Goal: Task Accomplishment & Management: Use online tool/utility

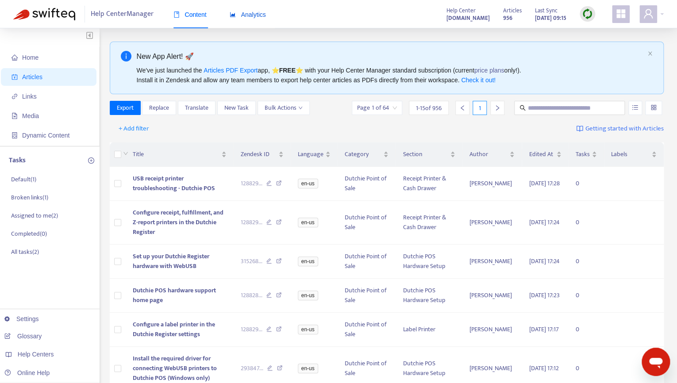
click at [246, 19] on div "Analytics" at bounding box center [248, 15] width 36 height 10
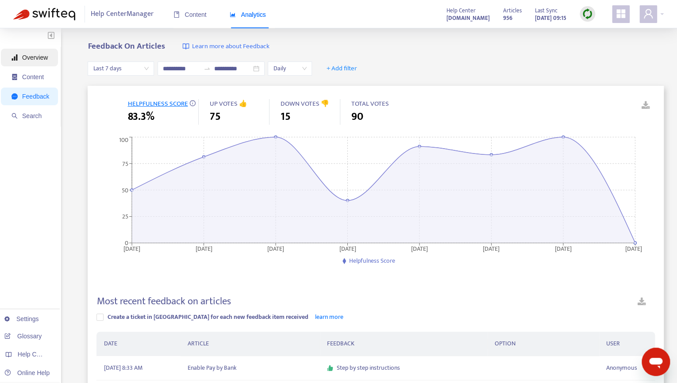
click at [27, 54] on span "Overview" at bounding box center [35, 57] width 26 height 7
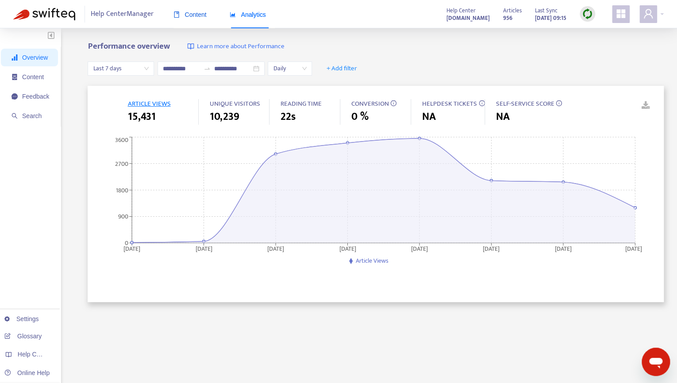
click at [189, 14] on span "Content" at bounding box center [190, 14] width 33 height 7
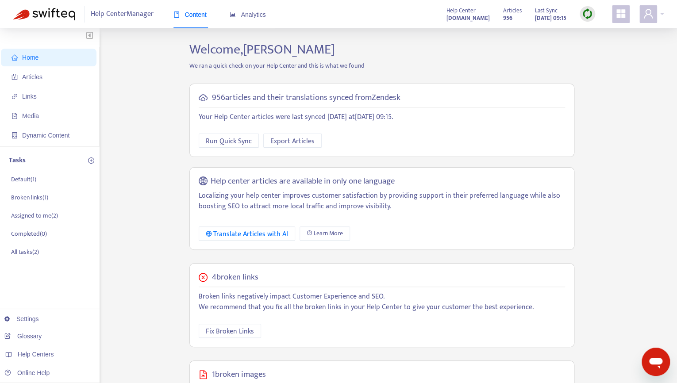
click at [36, 60] on span "Home" at bounding box center [30, 57] width 16 height 7
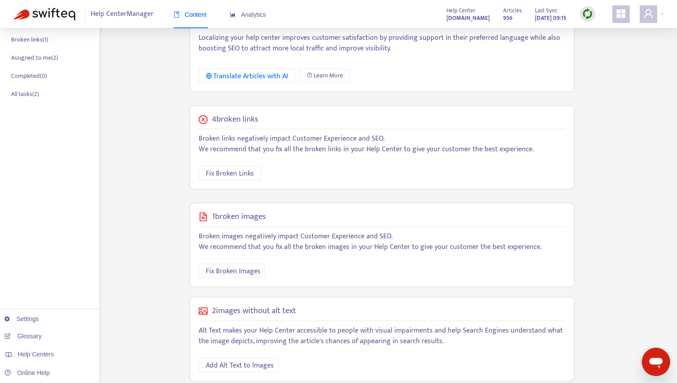
scroll to position [176, 0]
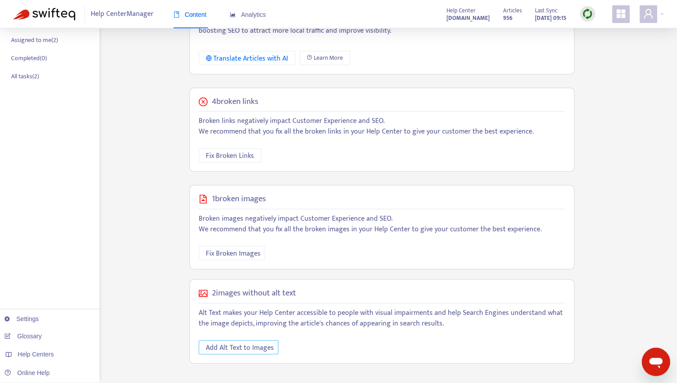
click at [256, 343] on span "Add Alt Text to Images" at bounding box center [240, 348] width 68 height 11
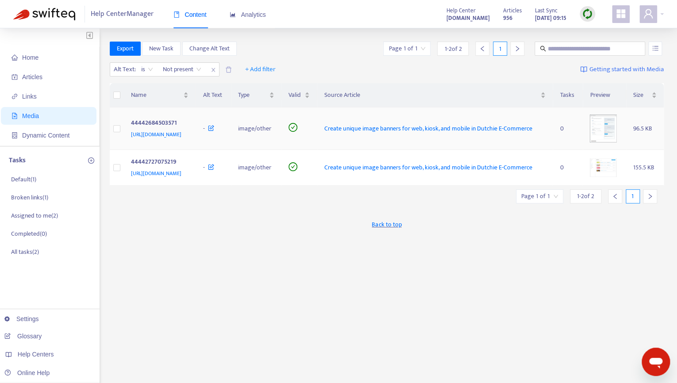
click at [599, 139] on img at bounding box center [603, 129] width 27 height 28
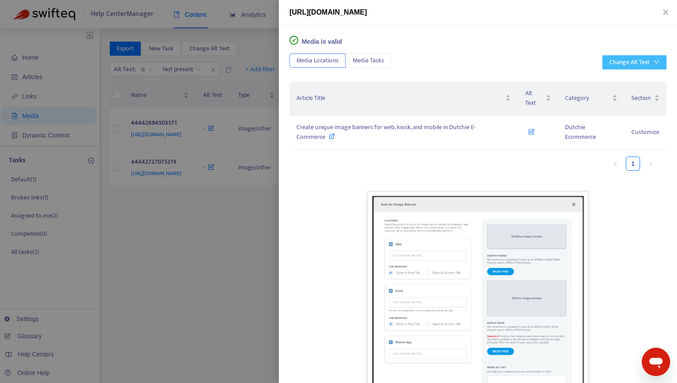
click at [630, 62] on div "Change Alt Text" at bounding box center [630, 63] width 40 height 10
click at [634, 96] on span "Generate with AI" at bounding box center [635, 94] width 50 height 10
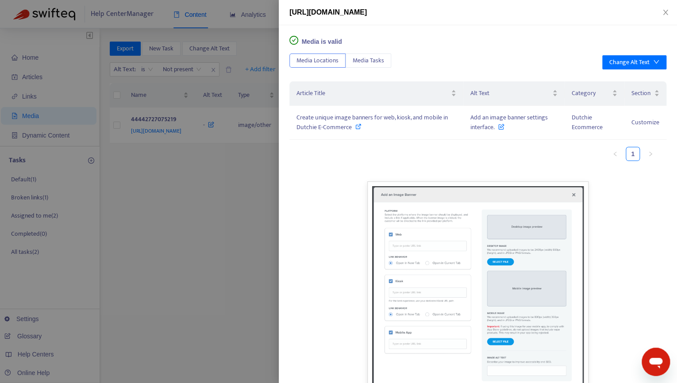
click at [213, 222] on div at bounding box center [338, 191] width 677 height 383
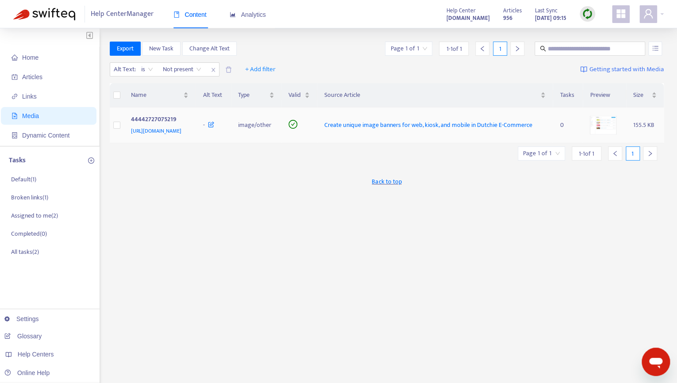
click at [607, 135] on img at bounding box center [603, 125] width 27 height 19
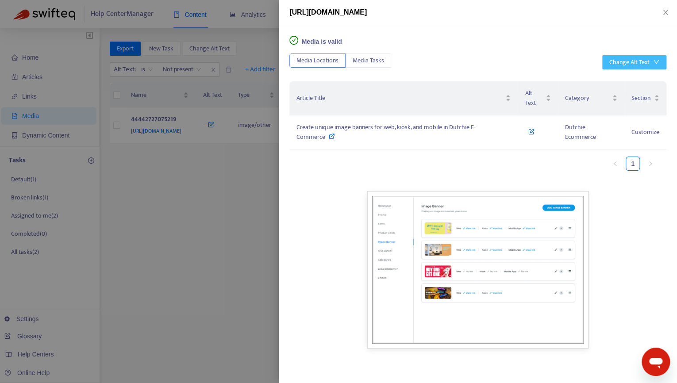
click at [630, 65] on div "Change Alt Text" at bounding box center [630, 63] width 40 height 10
click at [631, 96] on span "Generate with AI" at bounding box center [635, 94] width 50 height 10
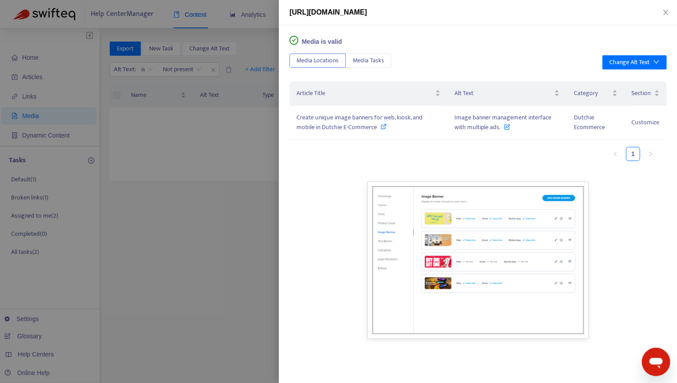
click at [238, 226] on div at bounding box center [338, 191] width 677 height 383
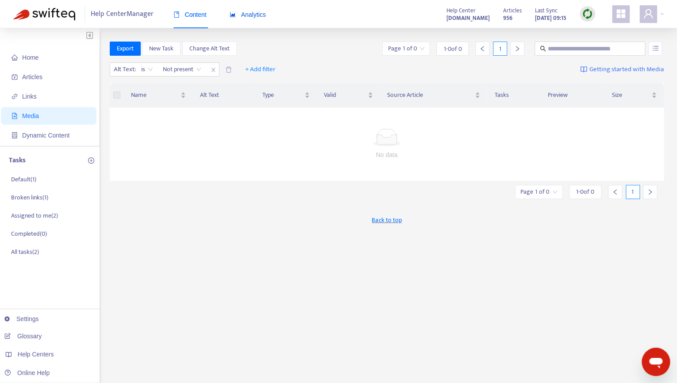
click at [261, 18] on span "Analytics" at bounding box center [248, 14] width 36 height 7
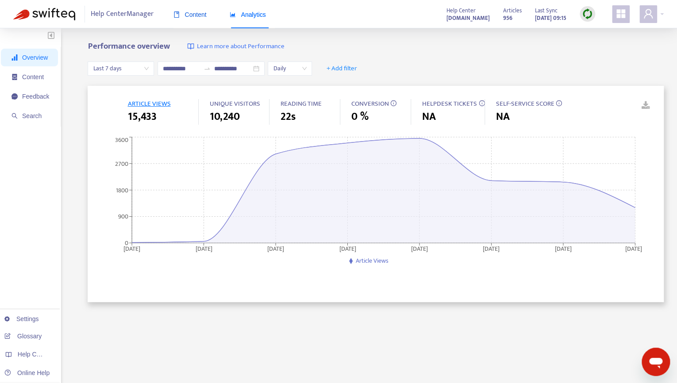
click at [196, 13] on span "Content" at bounding box center [190, 14] width 33 height 7
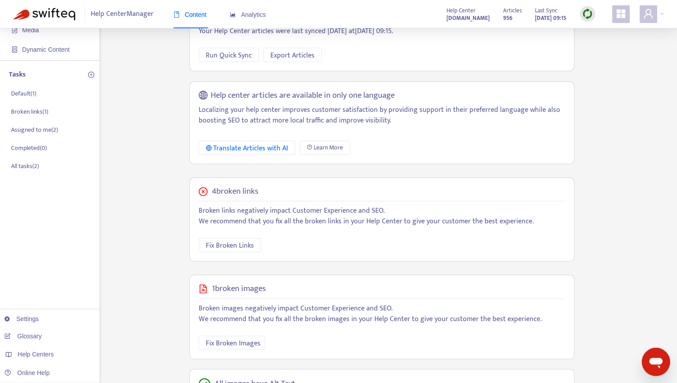
scroll to position [69, 0]
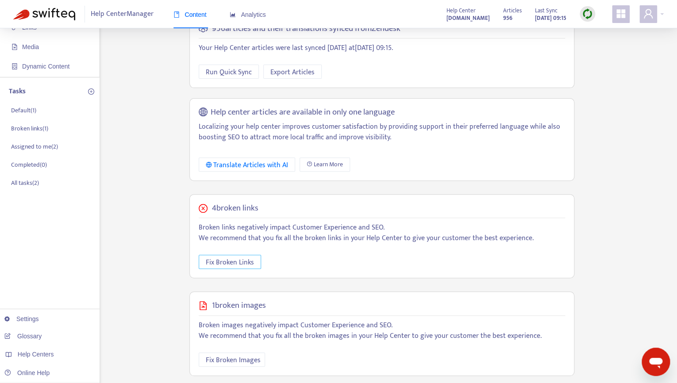
click at [236, 261] on span "Fix Broken Links" at bounding box center [230, 262] width 48 height 11
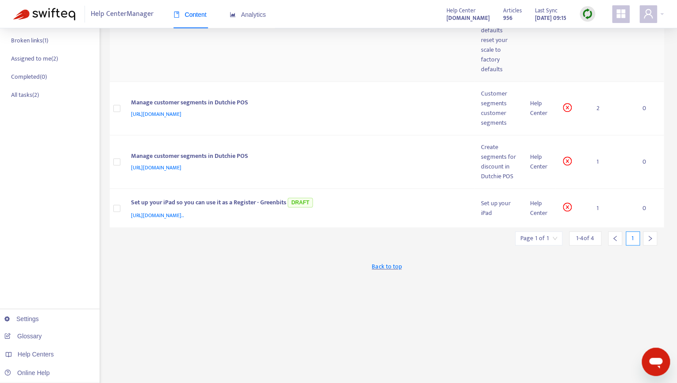
scroll to position [158, 0]
click at [497, 111] on div "customer segments" at bounding box center [498, 117] width 35 height 19
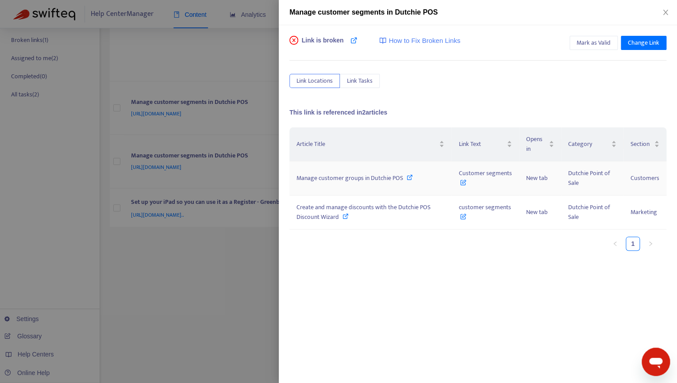
click at [399, 175] on span "Manage customer groups in Dutchie POS" at bounding box center [350, 178] width 107 height 10
click at [632, 40] on span "Change Link" at bounding box center [643, 43] width 31 height 10
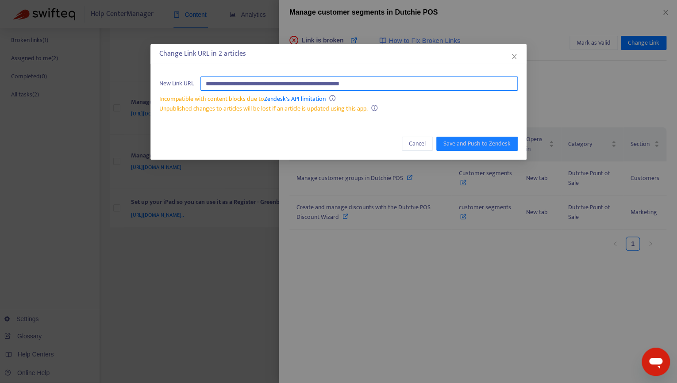
drag, startPoint x: 401, startPoint y: 83, endPoint x: 211, endPoint y: 83, distance: 189.9
click at [211, 83] on input "**********" at bounding box center [359, 84] width 317 height 14
paste input "**********"
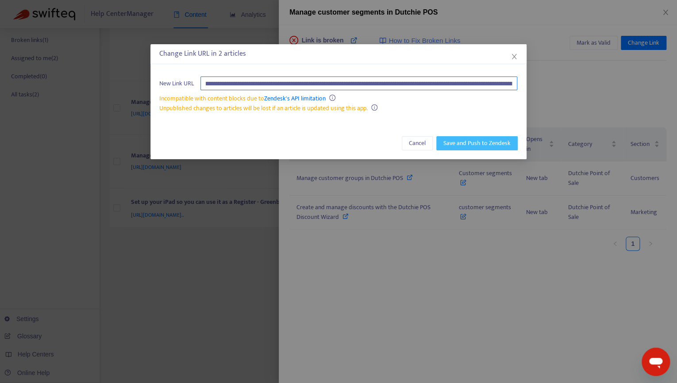
type input "**********"
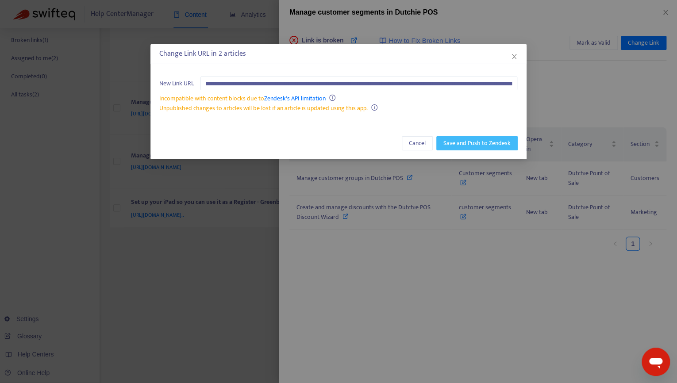
click at [490, 143] on span "Save and Push to Zendesk" at bounding box center [477, 144] width 67 height 10
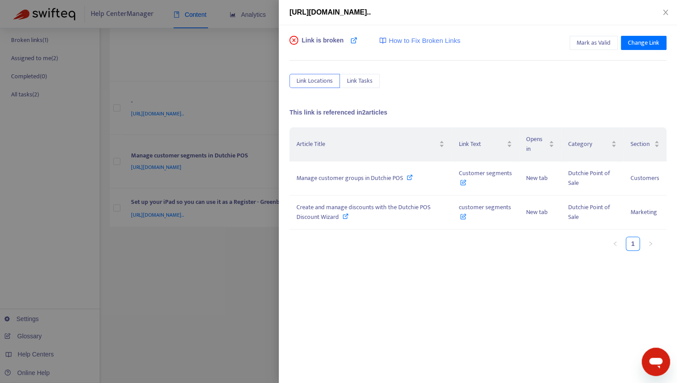
click at [240, 247] on div at bounding box center [338, 191] width 677 height 383
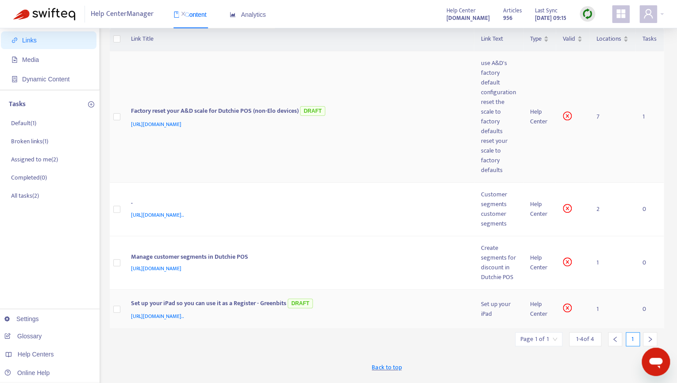
scroll to position [57, 0]
click at [537, 262] on div "Help Center" at bounding box center [539, 261] width 19 height 19
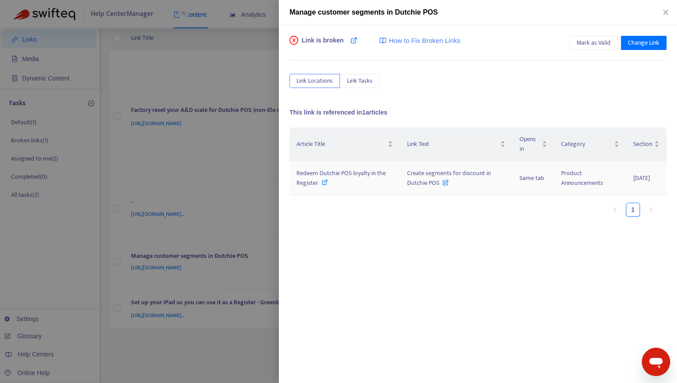
click at [347, 174] on span "Redeem Dutchie POS loyalty in the Register" at bounding box center [341, 178] width 89 height 20
click at [309, 176] on span "Redeem Dutchie POS loyalty in the Register" at bounding box center [341, 178] width 89 height 20
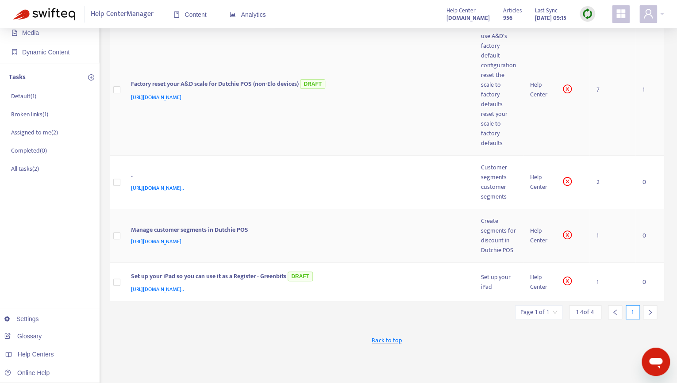
scroll to position [86, 0]
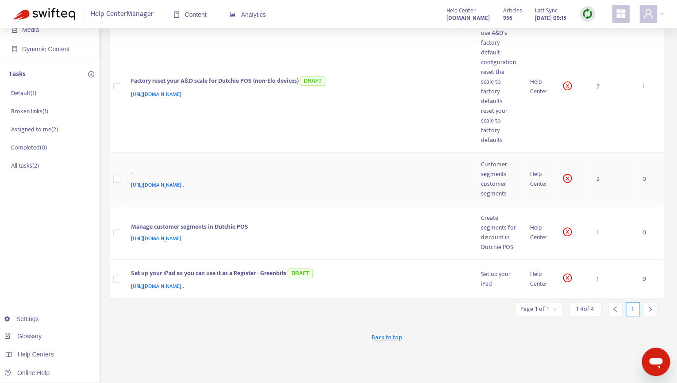
click at [507, 180] on div "customer segments" at bounding box center [498, 188] width 35 height 19
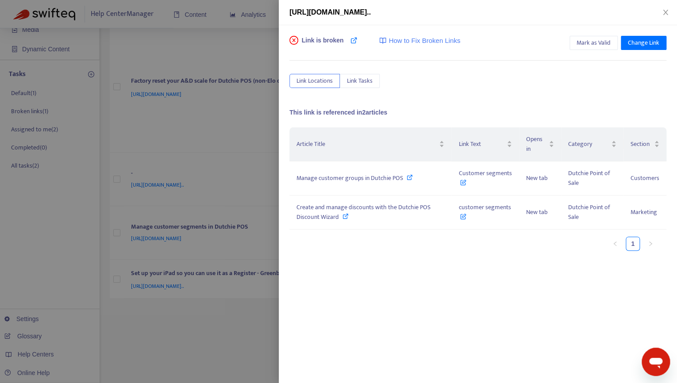
click at [192, 132] on div at bounding box center [338, 191] width 677 height 383
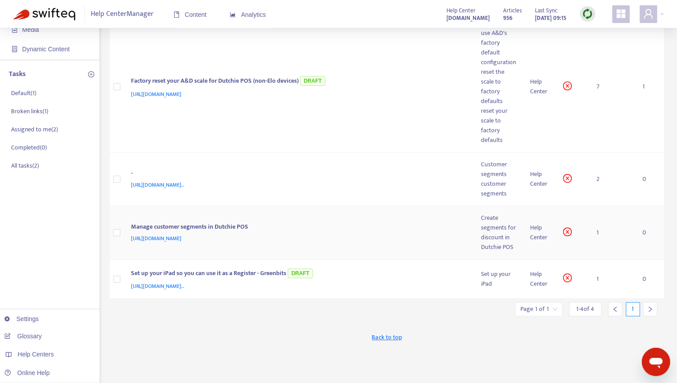
click at [505, 245] on div "Create segments for discount in Dutchie POS" at bounding box center [498, 232] width 35 height 39
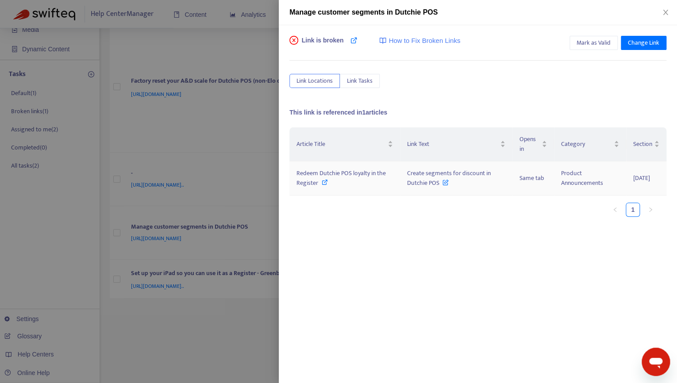
click at [382, 176] on span "Redeem Dutchie POS loyalty in the Register" at bounding box center [341, 178] width 89 height 20
click at [452, 174] on span "Create segments for discount in Dutchie POS" at bounding box center [448, 178] width 83 height 20
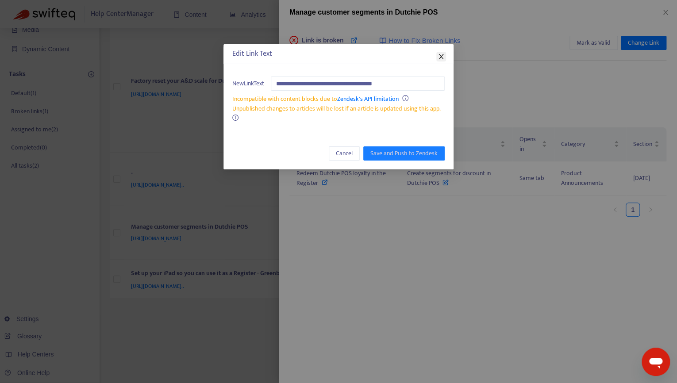
click at [438, 53] on button "Close" at bounding box center [442, 57] width 10 height 10
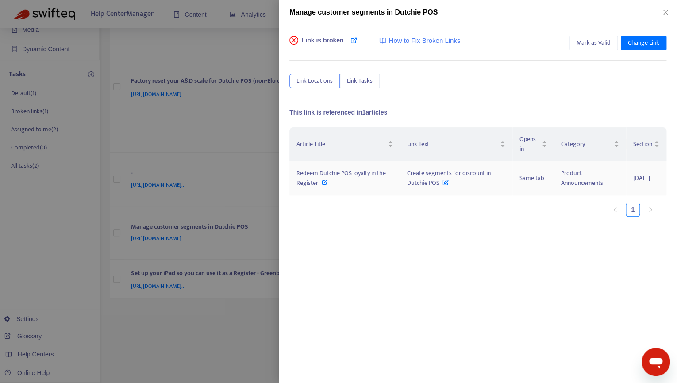
click at [352, 174] on span "Redeem Dutchie POS loyalty in the Register" at bounding box center [341, 178] width 89 height 20
click at [253, 91] on div at bounding box center [338, 191] width 677 height 383
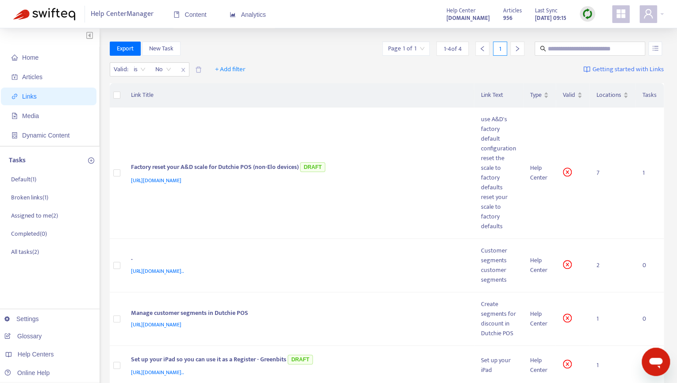
click at [584, 17] on img at bounding box center [587, 13] width 11 height 11
click at [598, 29] on link "Quick Sync" at bounding box center [606, 32] width 38 height 10
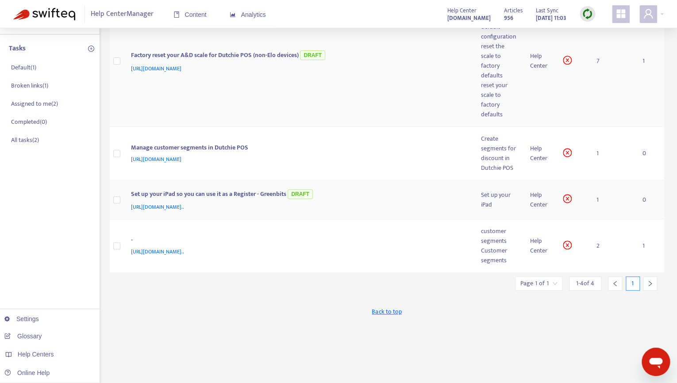
scroll to position [113, 0]
click at [184, 253] on span "[URL][DOMAIN_NAME].." at bounding box center [157, 251] width 53 height 9
click at [487, 241] on div "customer segments" at bounding box center [498, 235] width 35 height 19
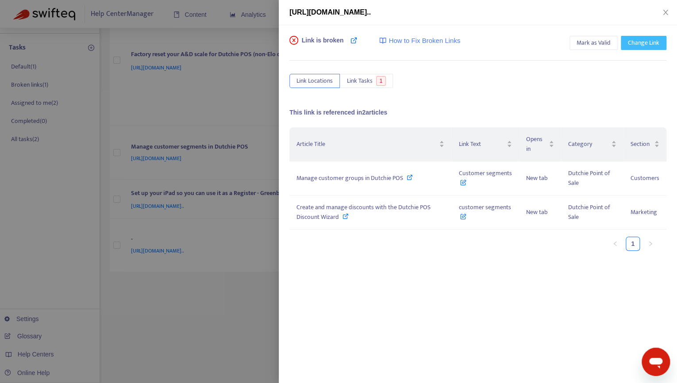
click at [638, 44] on span "Change Link" at bounding box center [643, 43] width 31 height 10
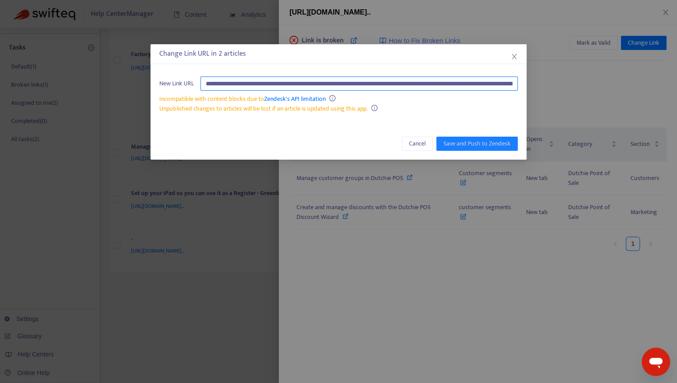
click at [464, 82] on input "**********" at bounding box center [359, 84] width 317 height 14
paste input "text"
type input "**********"
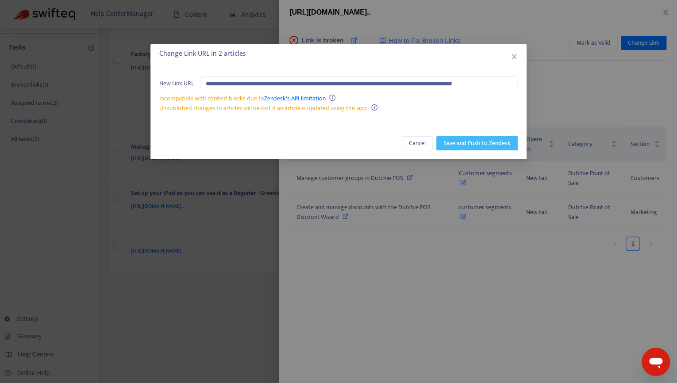
click at [480, 143] on span "Save and Push to Zendesk" at bounding box center [477, 144] width 67 height 10
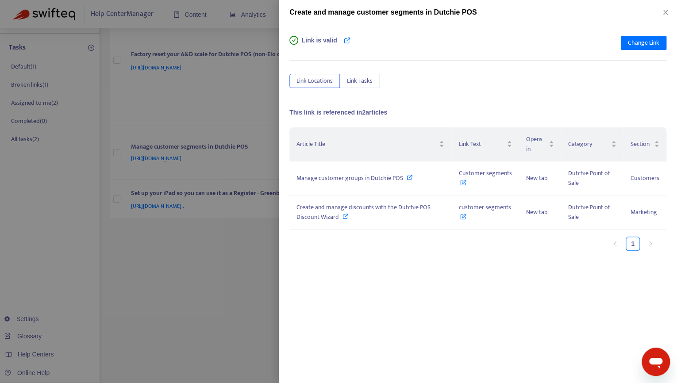
click at [228, 183] on div at bounding box center [338, 191] width 677 height 383
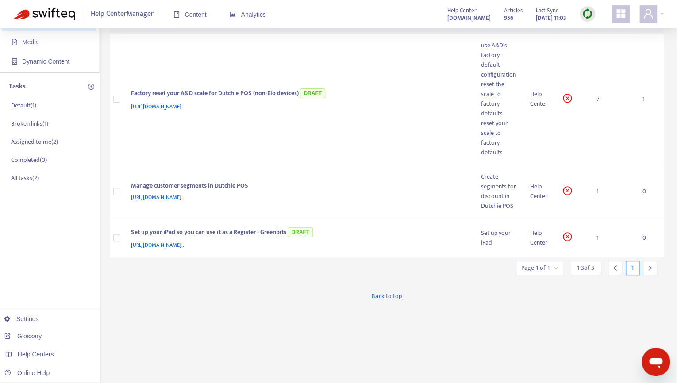
scroll to position [0, 0]
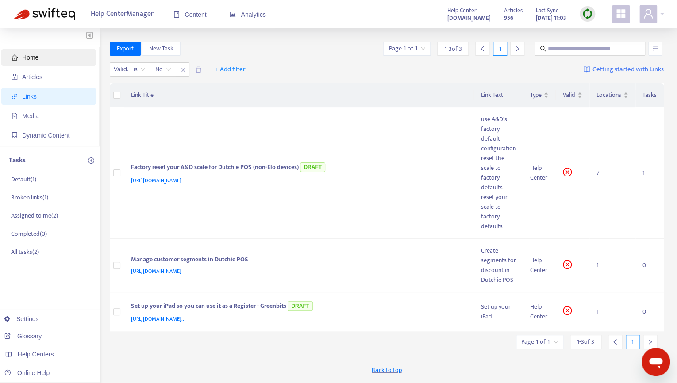
click at [39, 61] on span "Home" at bounding box center [51, 58] width 78 height 18
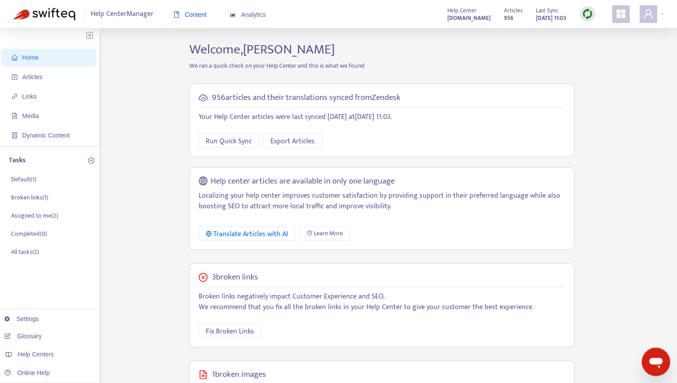
click at [191, 12] on span "Content" at bounding box center [190, 14] width 33 height 7
click at [39, 75] on span "Articles" at bounding box center [32, 76] width 20 height 7
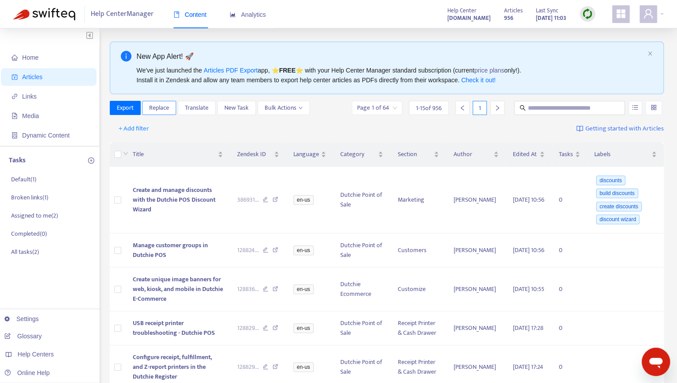
click at [152, 109] on span "Replace" at bounding box center [159, 108] width 20 height 10
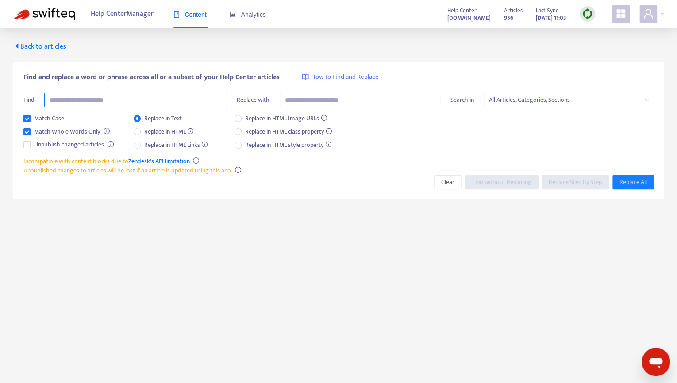
click at [135, 98] on input "text" at bounding box center [135, 100] width 183 height 14
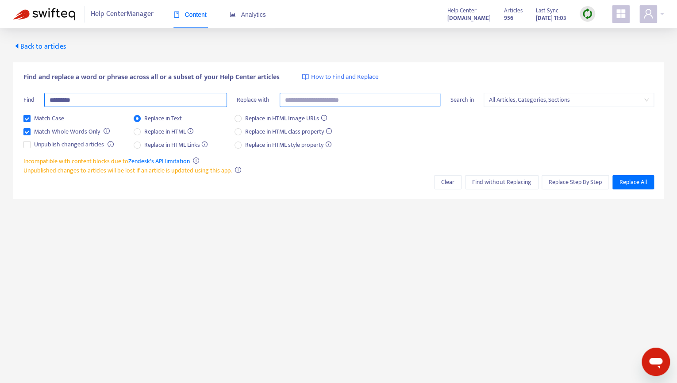
type input "*********"
click at [291, 98] on input "text" at bounding box center [360, 100] width 161 height 14
type input "**********"
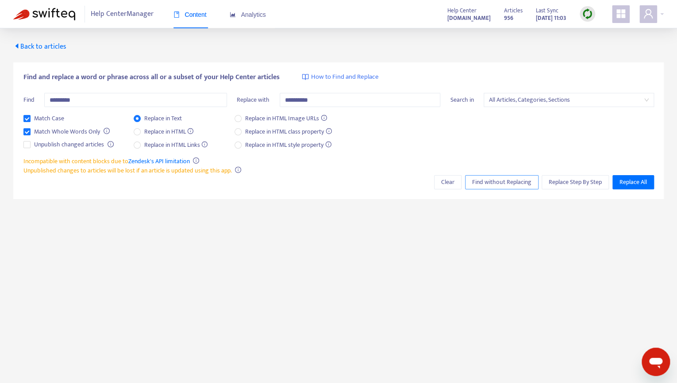
click at [514, 182] on span "Find without Replacing" at bounding box center [501, 183] width 59 height 10
